Goal: Task Accomplishment & Management: Manage account settings

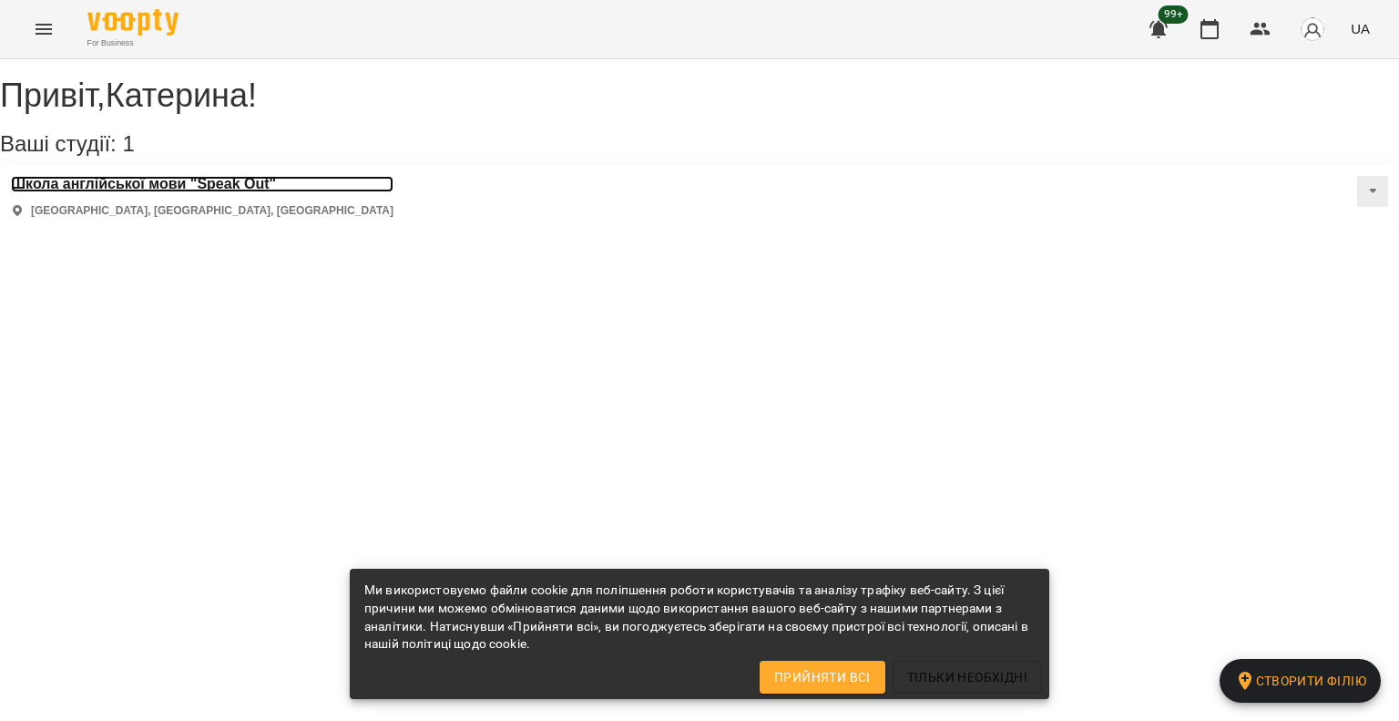
click at [171, 192] on h3 "Школа англійської мови "Speak Out"" at bounding box center [202, 184] width 383 height 16
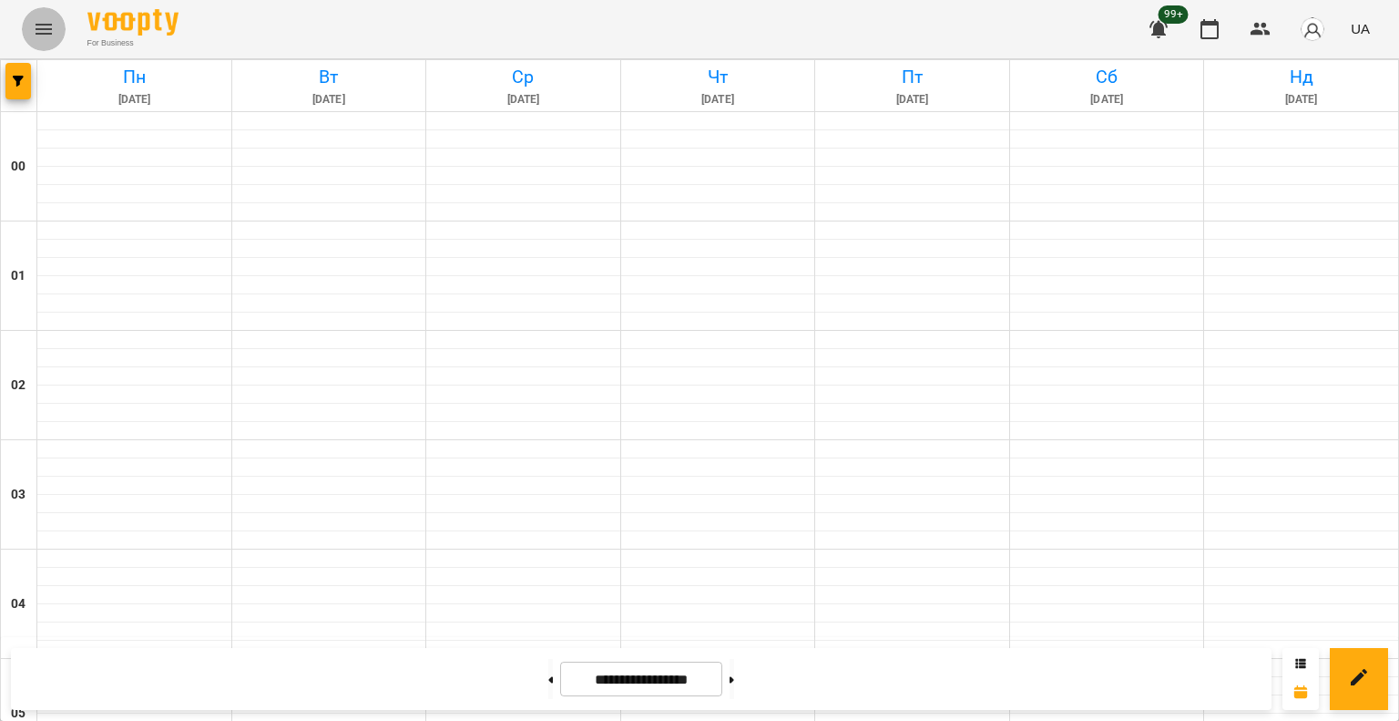
click at [42, 37] on icon "Menu" at bounding box center [44, 29] width 22 height 22
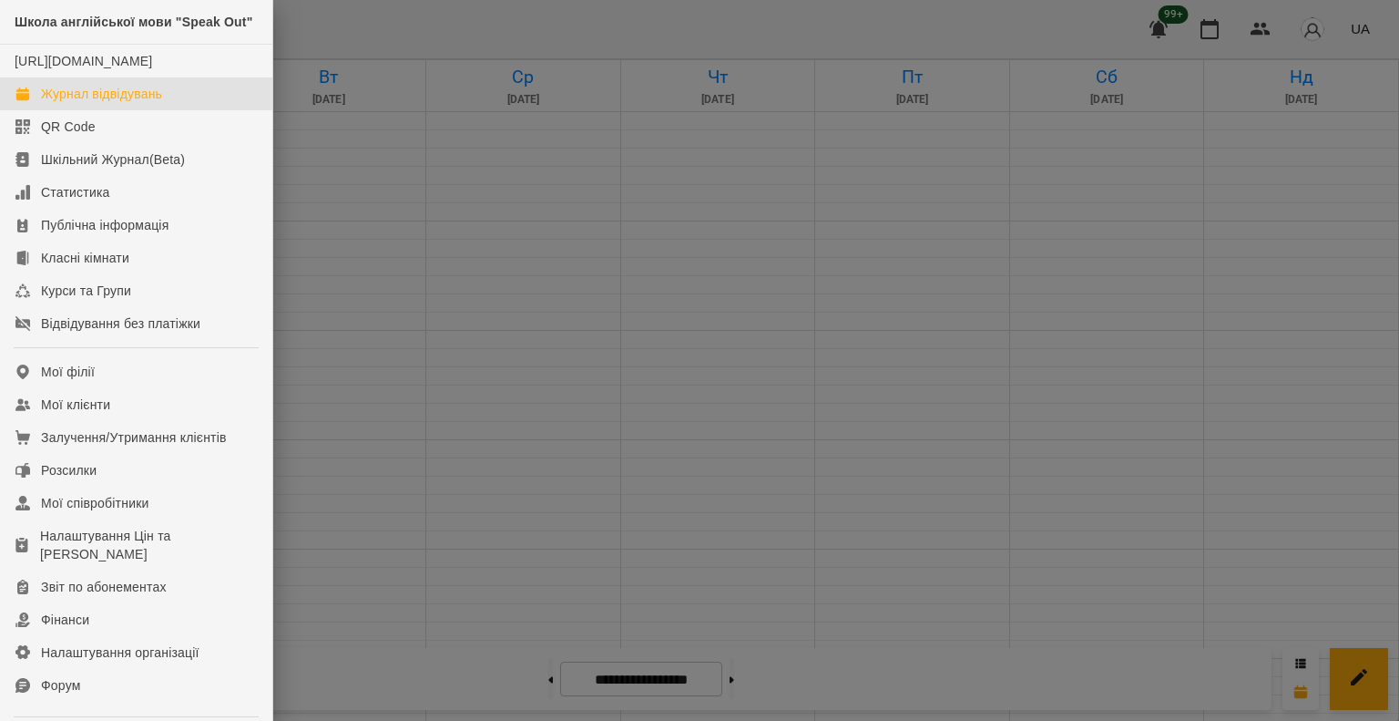
drag, startPoint x: 485, startPoint y: 282, endPoint x: 488, endPoint y: 272, distance: 10.7
click at [491, 279] on div at bounding box center [699, 360] width 1399 height 721
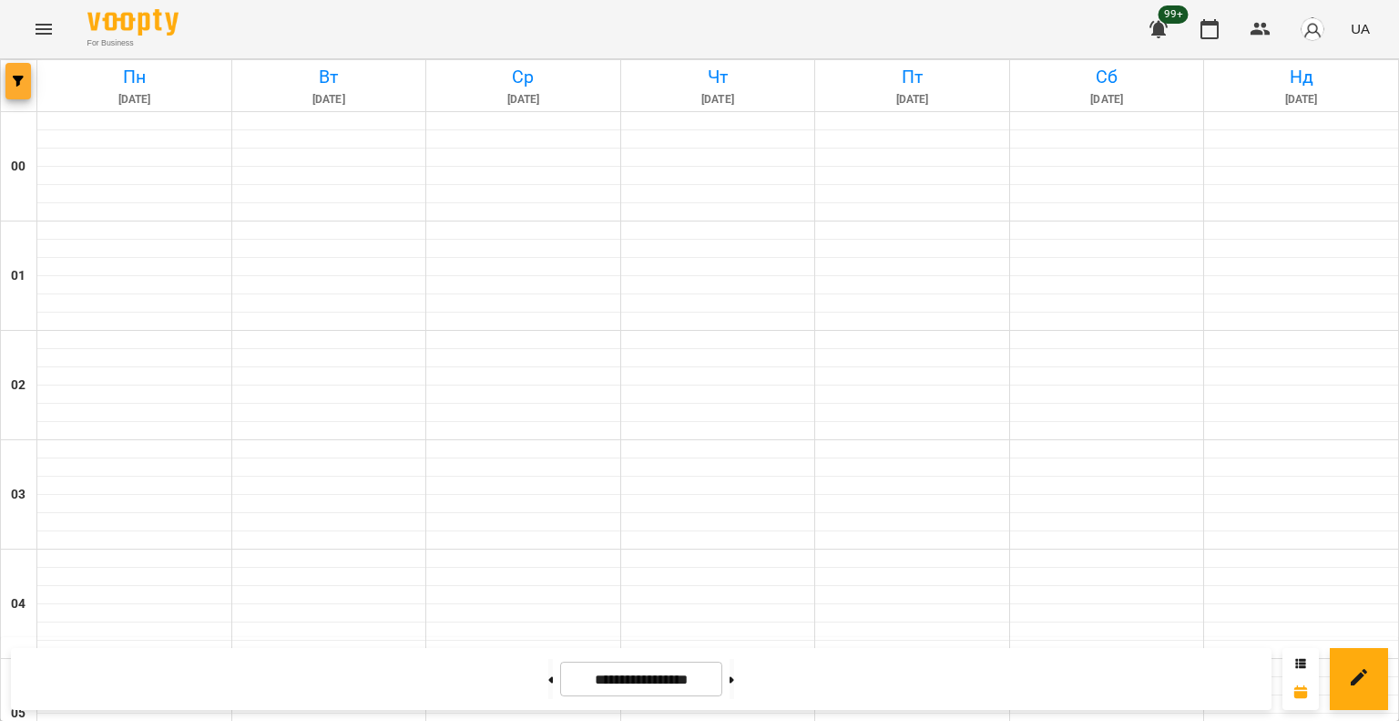
click at [16, 75] on button "button" at bounding box center [18, 81] width 26 height 36
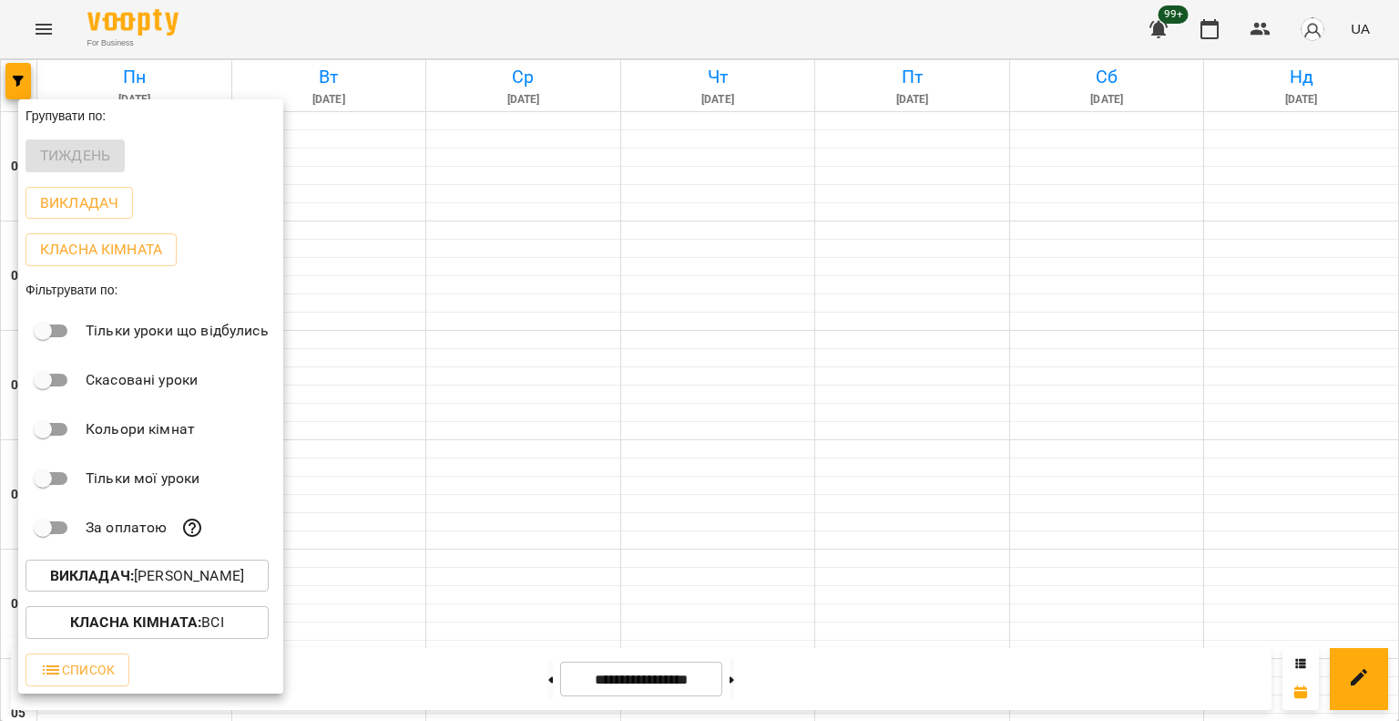
click at [183, 569] on p "Викладач : [PERSON_NAME]" at bounding box center [147, 576] width 194 height 22
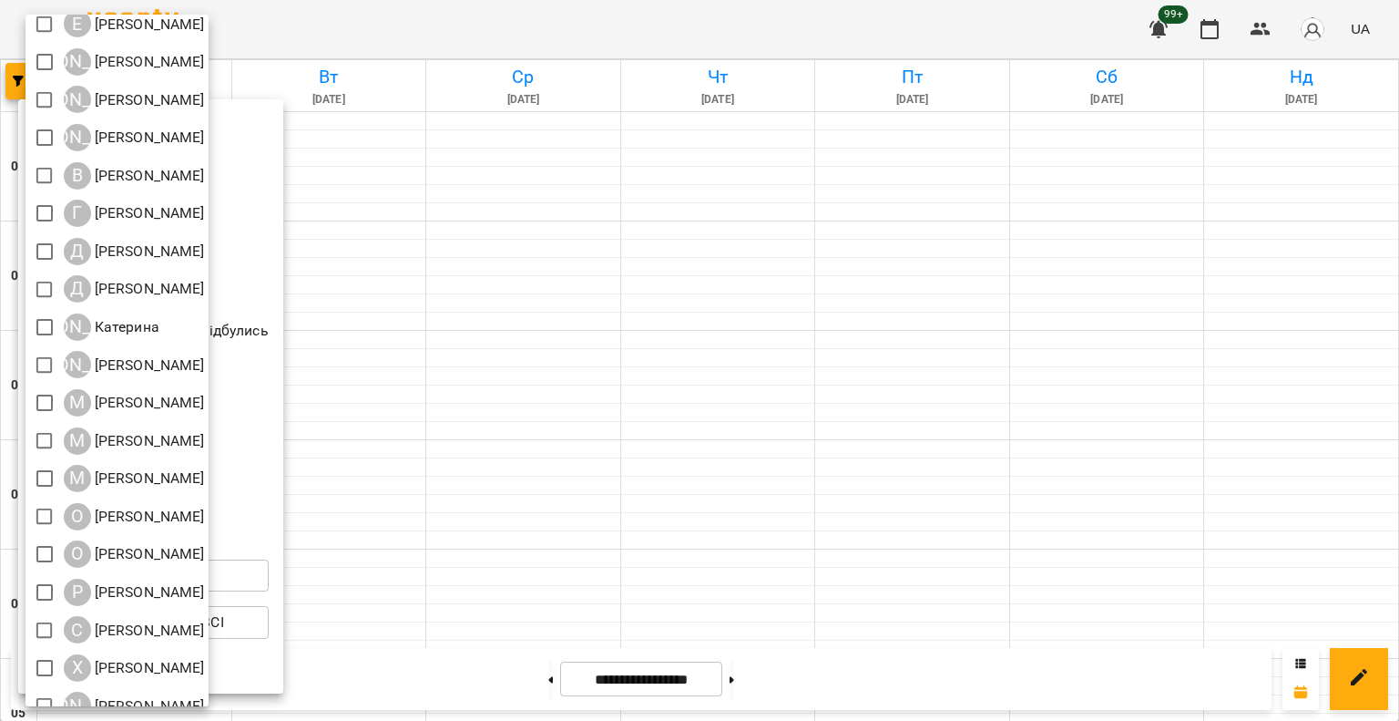
scroll to position [69, 0]
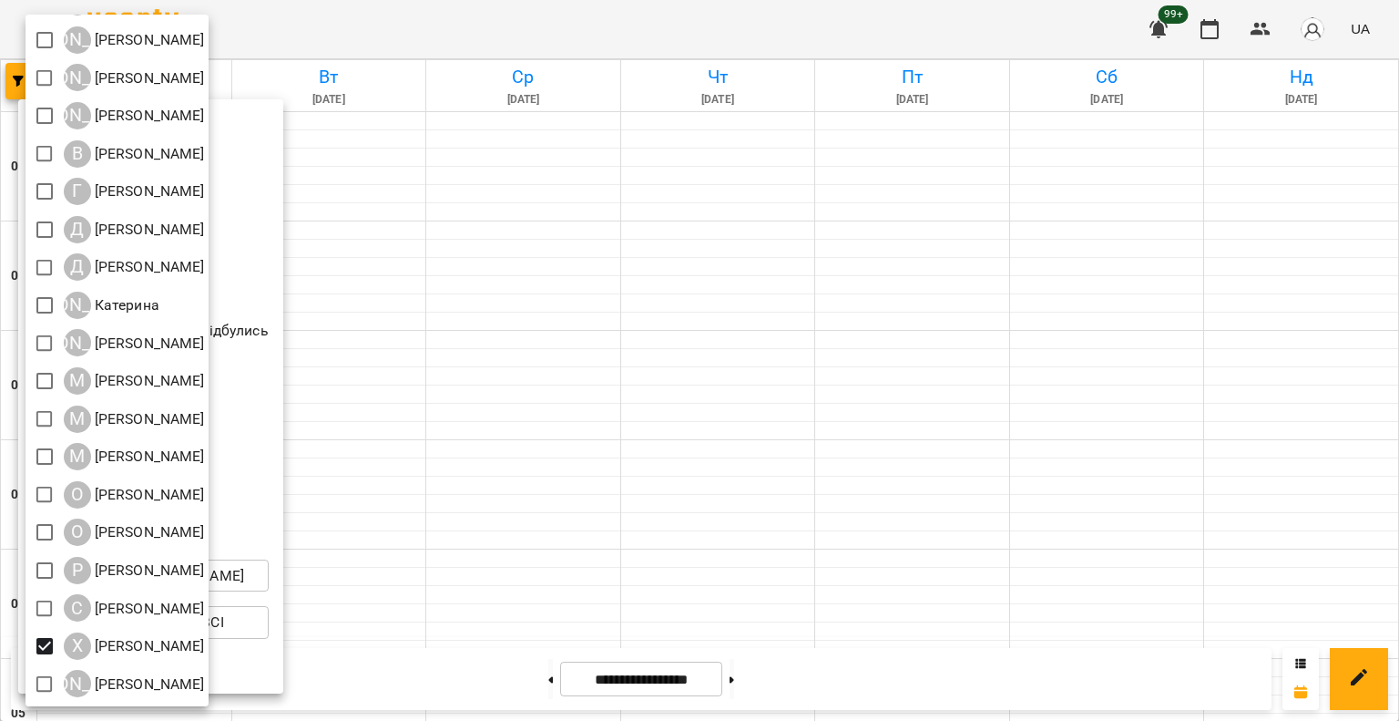
click at [674, 456] on div at bounding box center [699, 360] width 1399 height 721
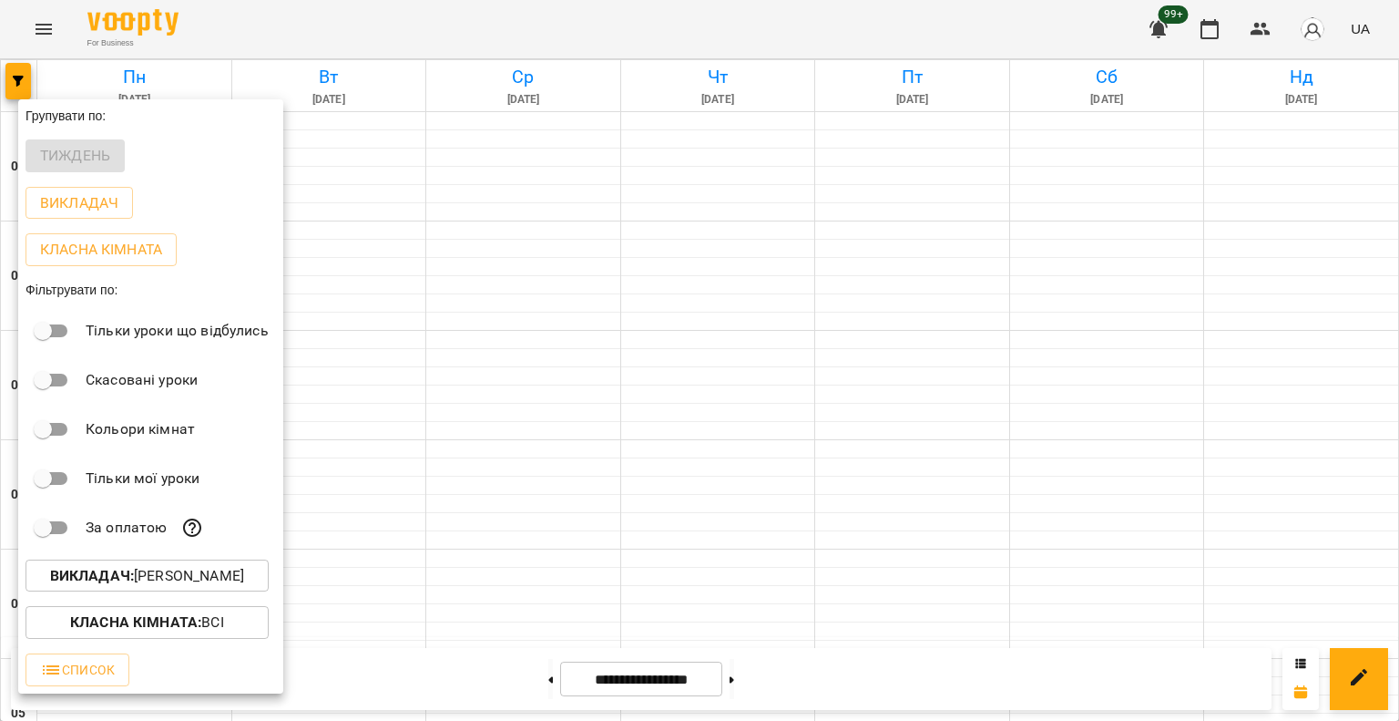
click at [670, 342] on div at bounding box center [699, 360] width 1399 height 721
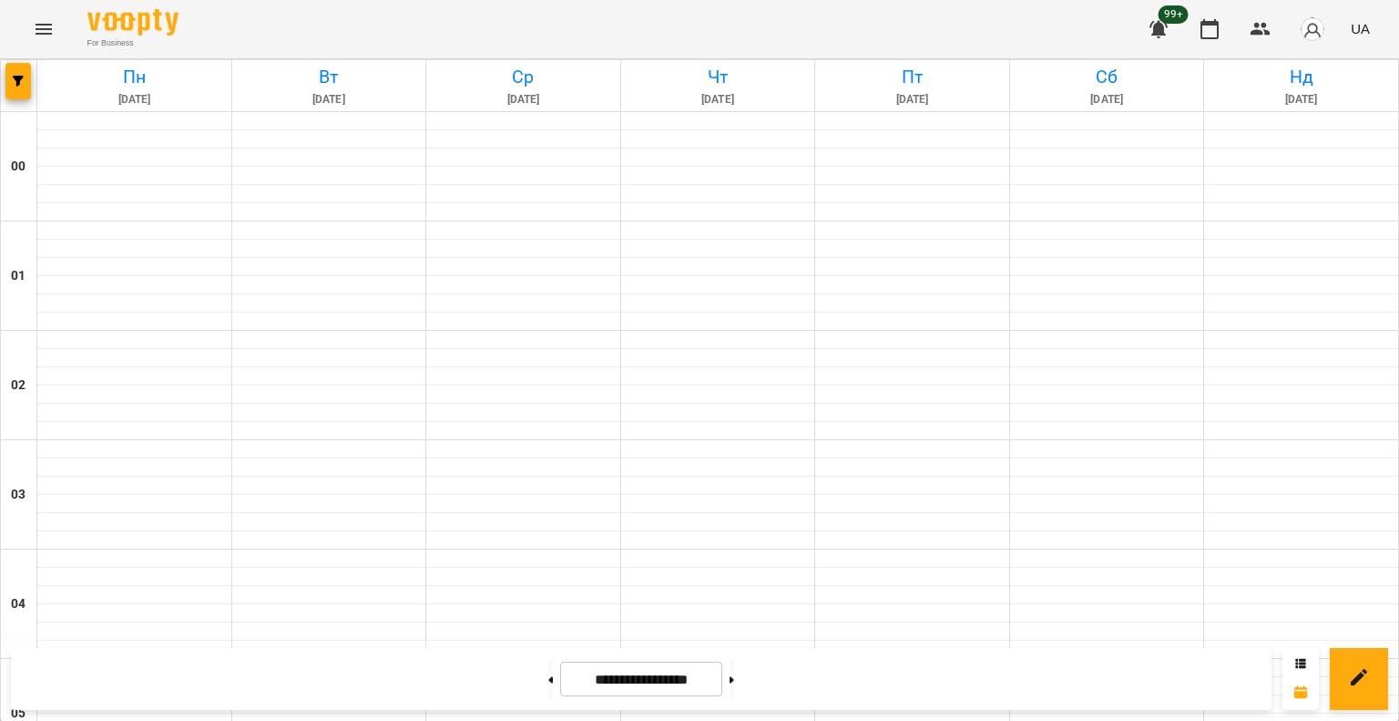
scroll to position [1896, 0]
